Goal: Answer question/provide support

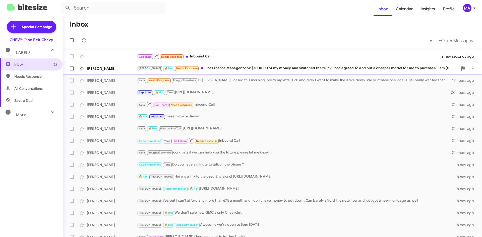
click at [219, 68] on div "[PERSON_NAME] 🔥 Hot Needs Response The Finance Manager took $1000.00 of my mone…" at bounding box center [297, 69] width 321 height 6
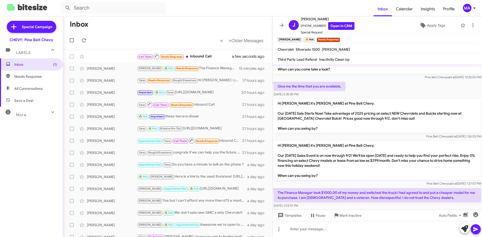
scroll to position [126, 0]
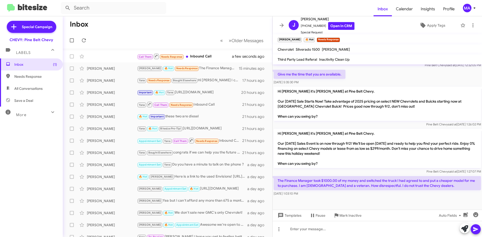
click at [373, 204] on div at bounding box center [378, 203] width 210 height 13
click at [451, 196] on div "[DATE] 1:03:10 PM" at bounding box center [378, 193] width 208 height 5
click at [396, 172] on div "Pine Belt Chevy said at [DATE] 1:27:07 PM" at bounding box center [378, 171] width 208 height 5
click at [398, 172] on div "Pine Belt Chevy said at [DATE] 1:27:07 PM" at bounding box center [378, 171] width 208 height 5
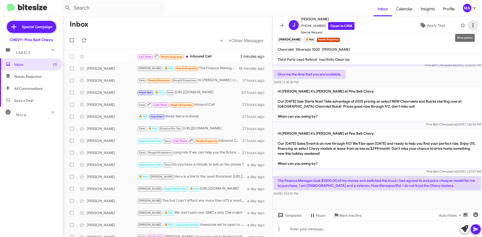
click at [471, 26] on icon at bounding box center [473, 25] width 6 height 6
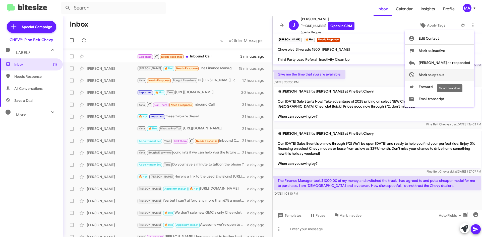
click at [444, 75] on span "Mark as opt out" at bounding box center [431, 75] width 25 height 12
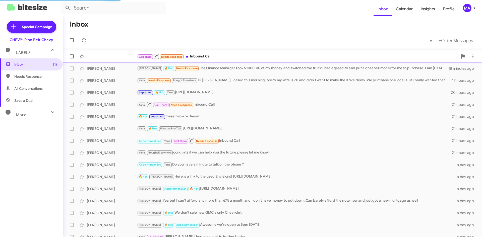
click at [204, 57] on div "Call Them Needs Response Inbound Call" at bounding box center [297, 56] width 321 height 6
